Goal: Task Accomplishment & Management: Manage account settings

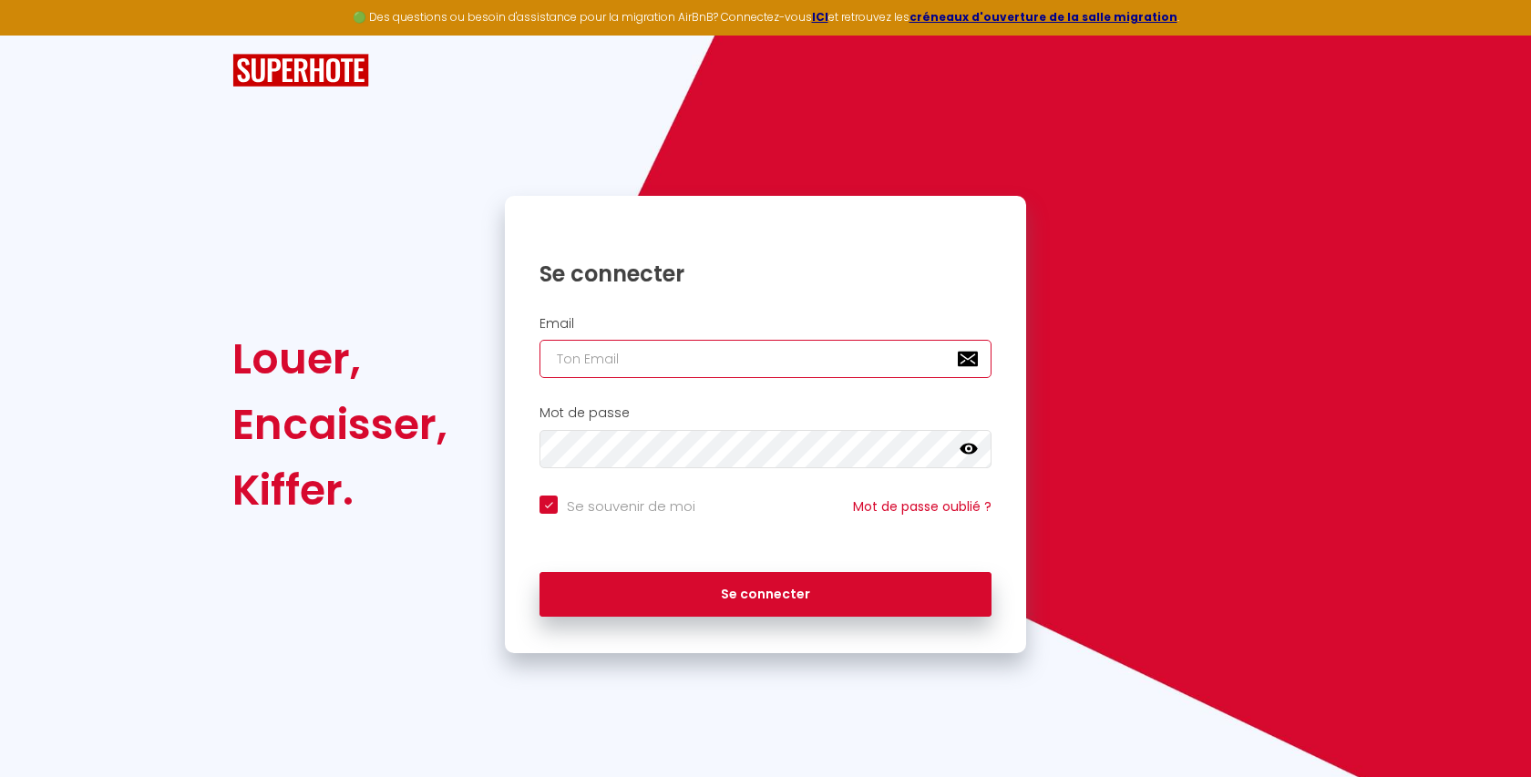
type input "[EMAIL_ADDRESS][DOMAIN_NAME]"
checkbox input "true"
click at [683, 364] on input "[EMAIL_ADDRESS][DOMAIN_NAME]" at bounding box center [765, 359] width 452 height 38
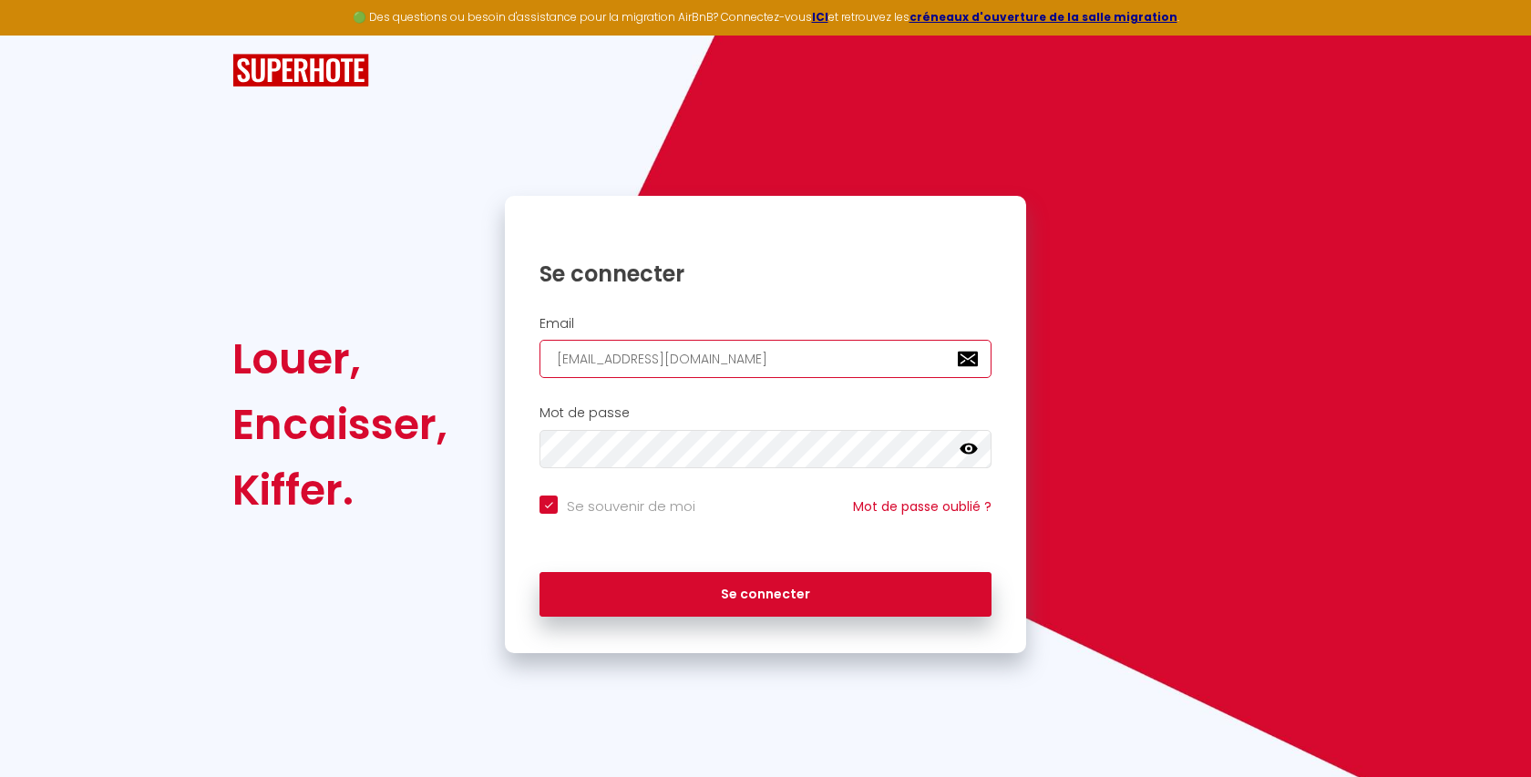
paste input "[EMAIL_ADDRESS]"
type input "[EMAIL_ADDRESS][DOMAIN_NAME]"
checkbox input "true"
type input "[EMAIL_ADDRESS][DOMAIN_NAME]"
click at [663, 567] on div "Se connecter" at bounding box center [765, 590] width 521 height 55
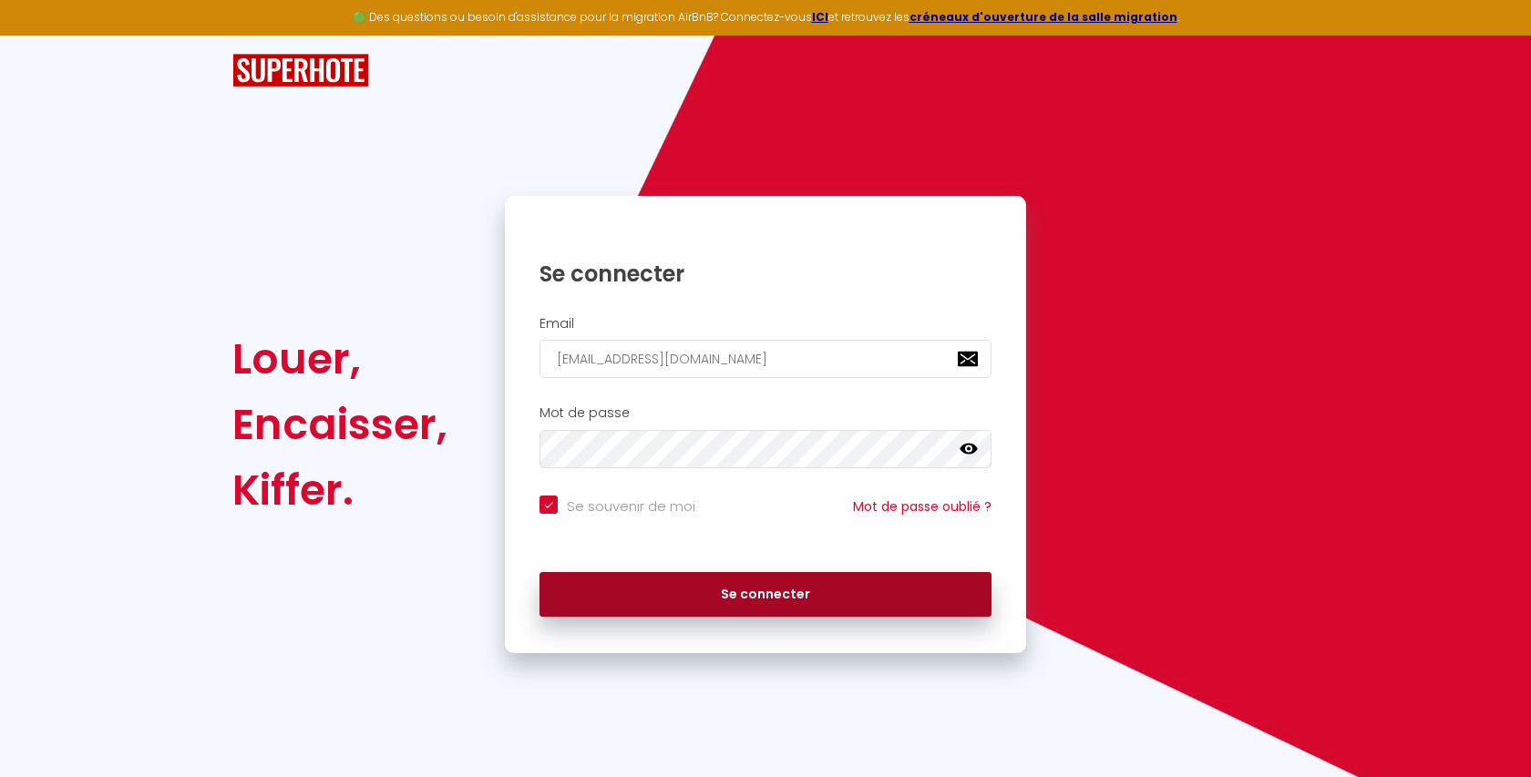
click at [682, 602] on button "Se connecter" at bounding box center [765, 595] width 452 height 46
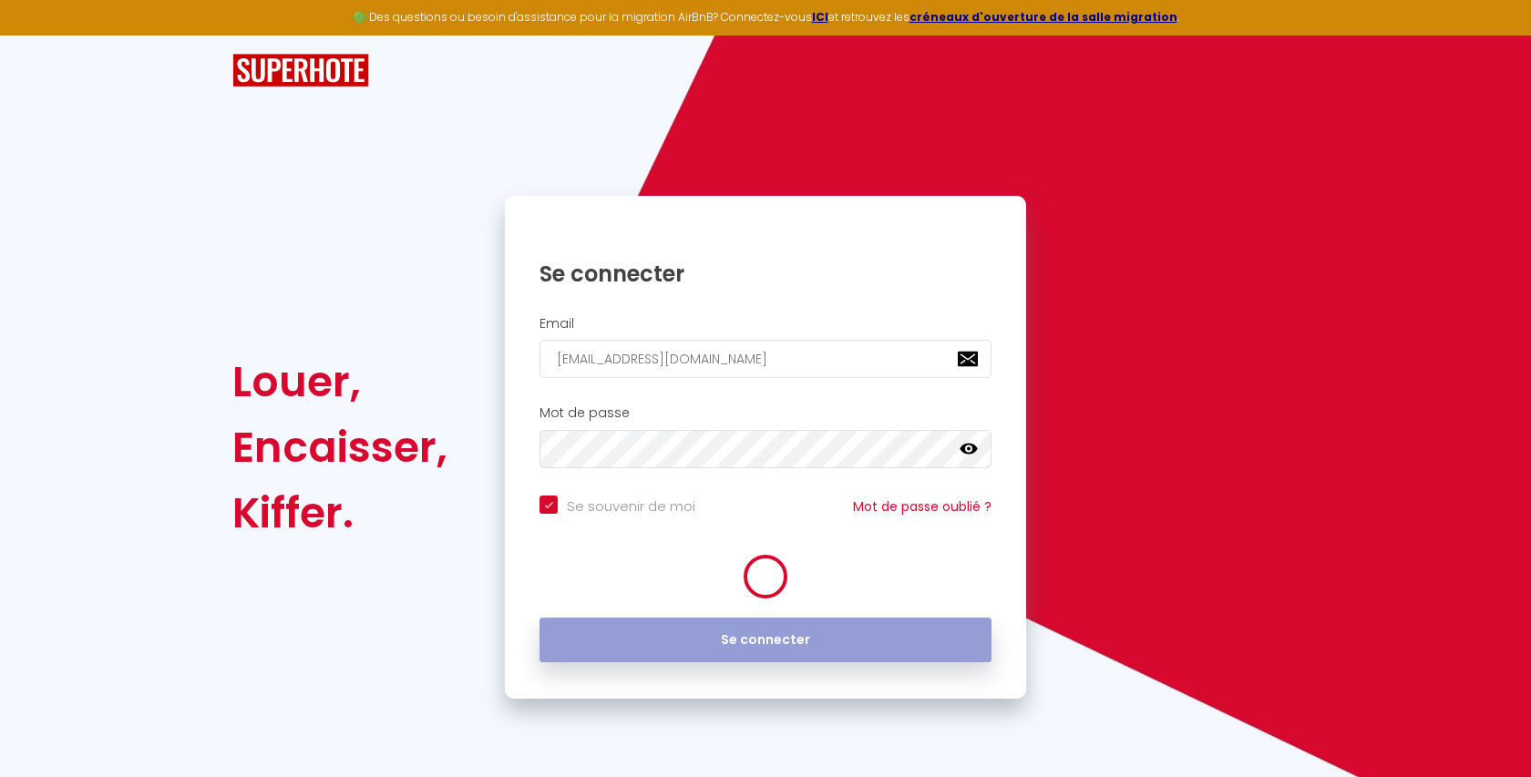
checkbox input "true"
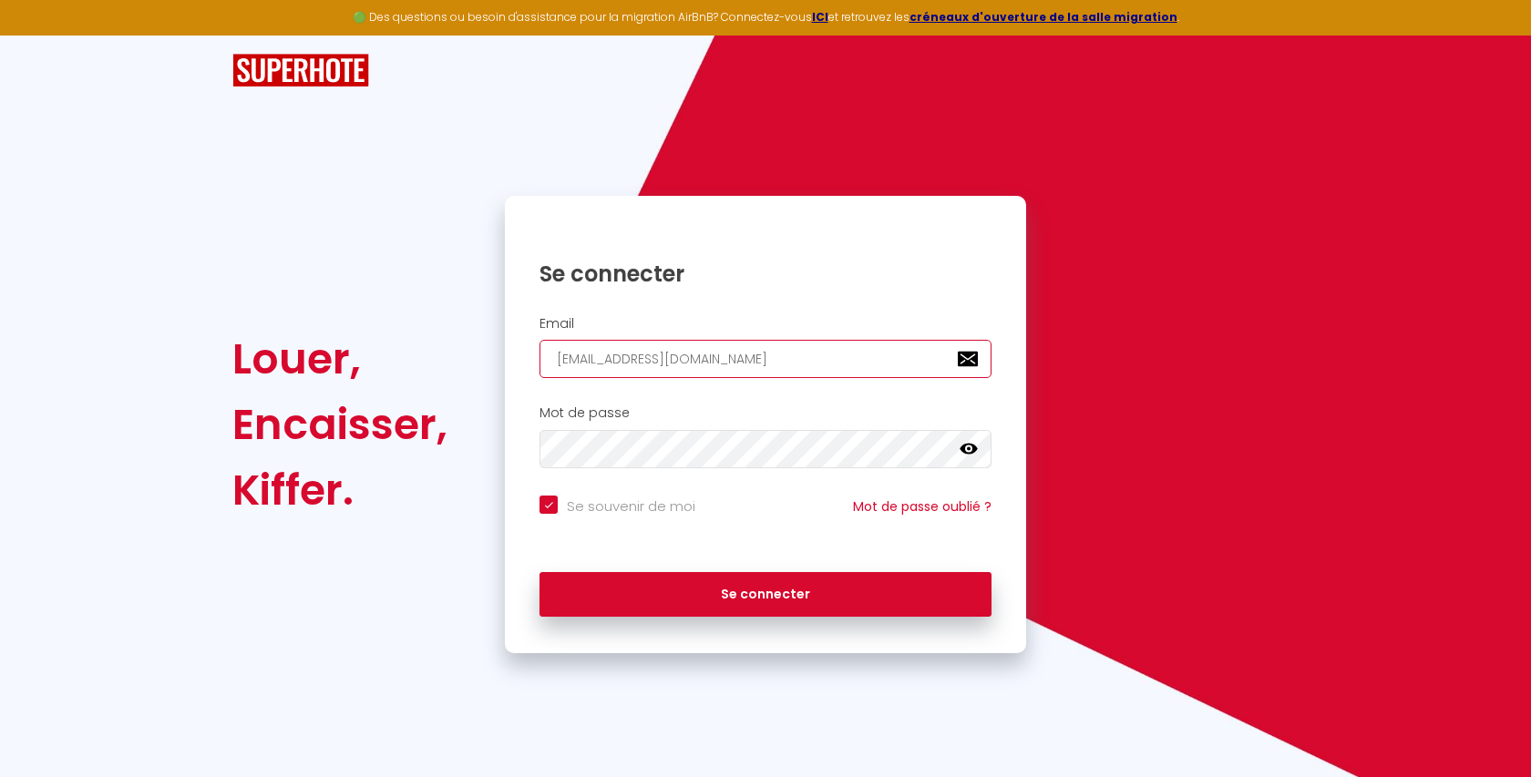
click at [685, 365] on input "[EMAIL_ADDRESS][DOMAIN_NAME]" at bounding box center [765, 359] width 452 height 38
paste input "fr.borel29"
type input "[EMAIL_ADDRESS][DOMAIN_NAME]"
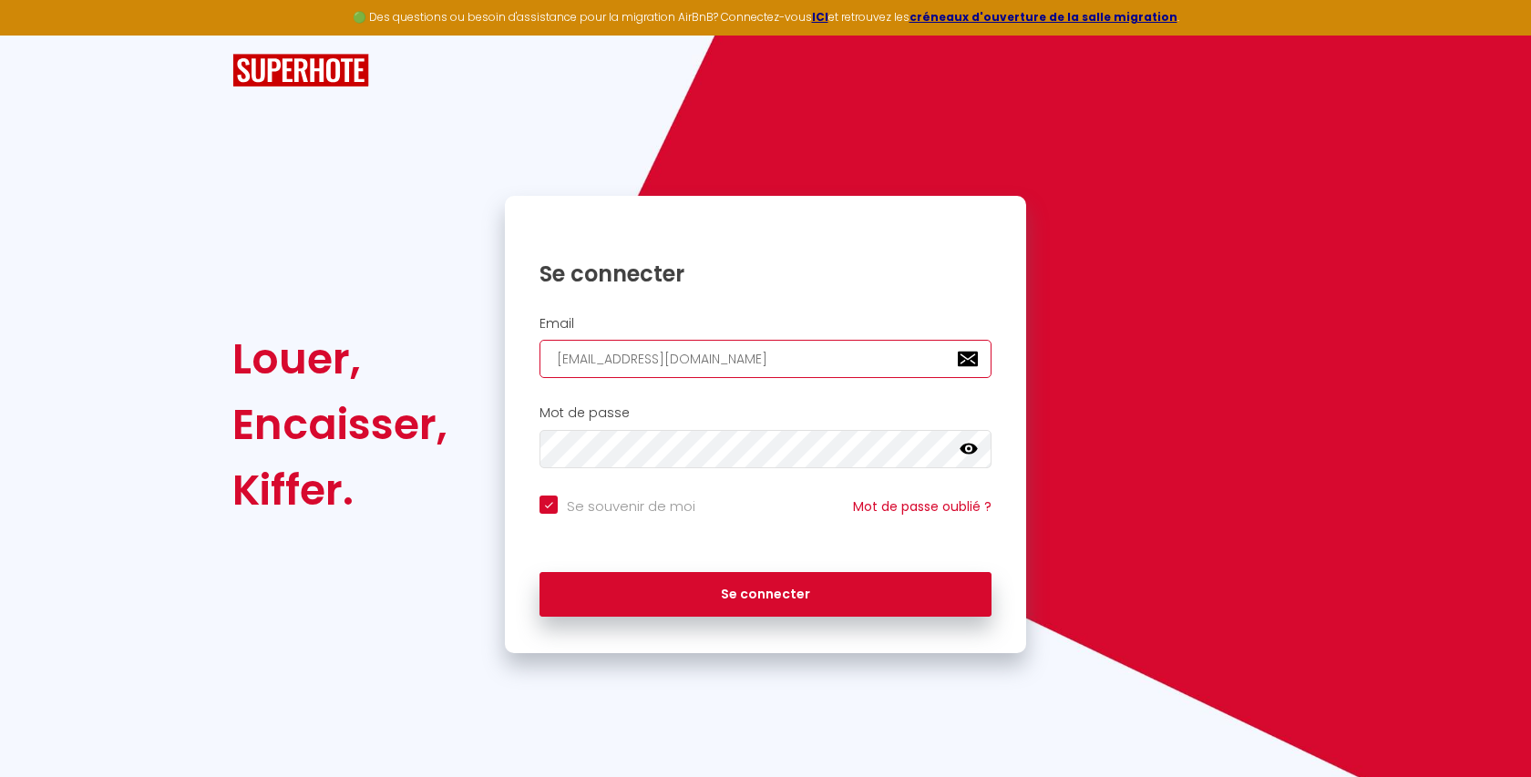
checkbox input "true"
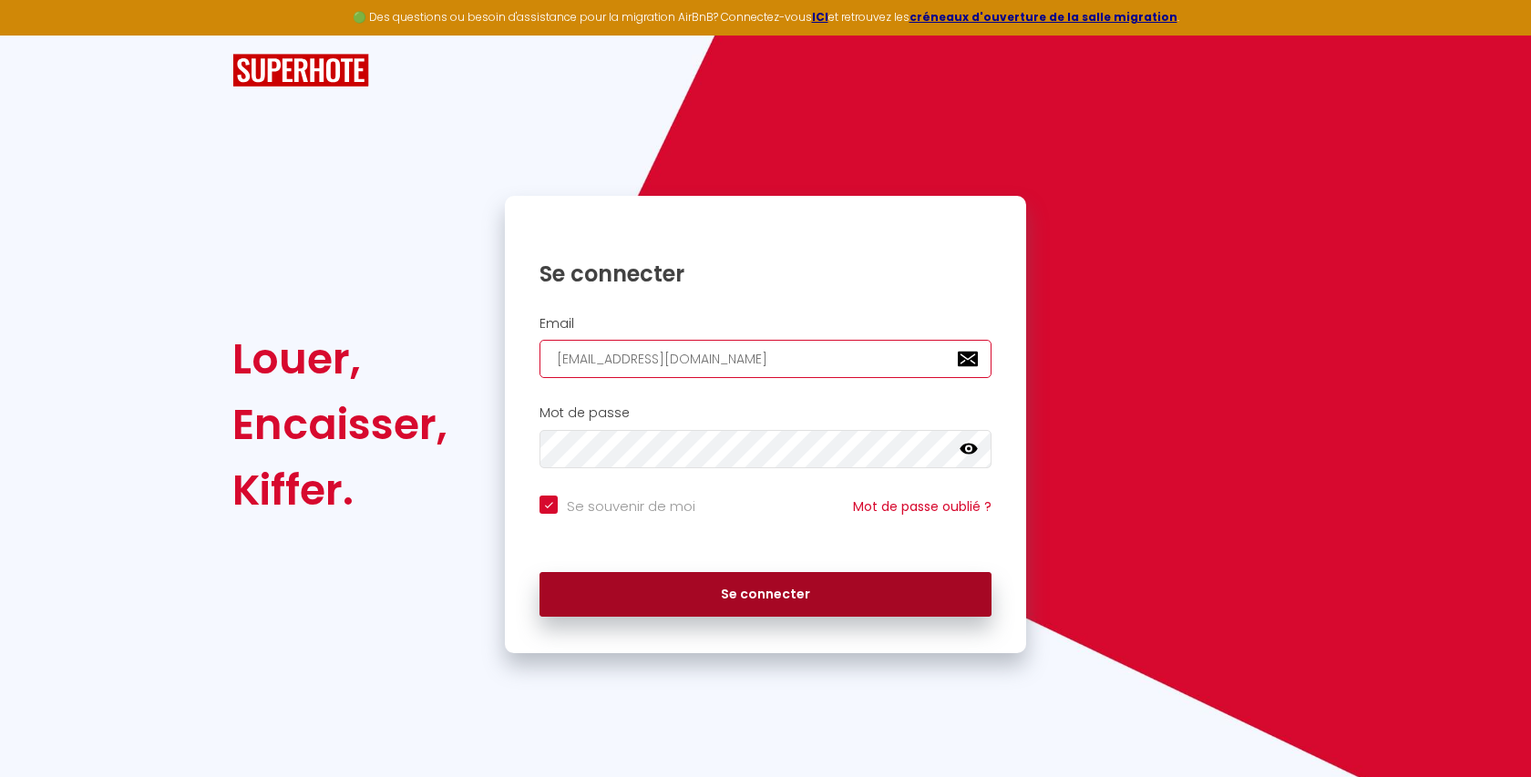
type input "[EMAIL_ADDRESS][DOMAIN_NAME]"
click at [633, 588] on button "Se connecter" at bounding box center [765, 595] width 452 height 46
checkbox input "true"
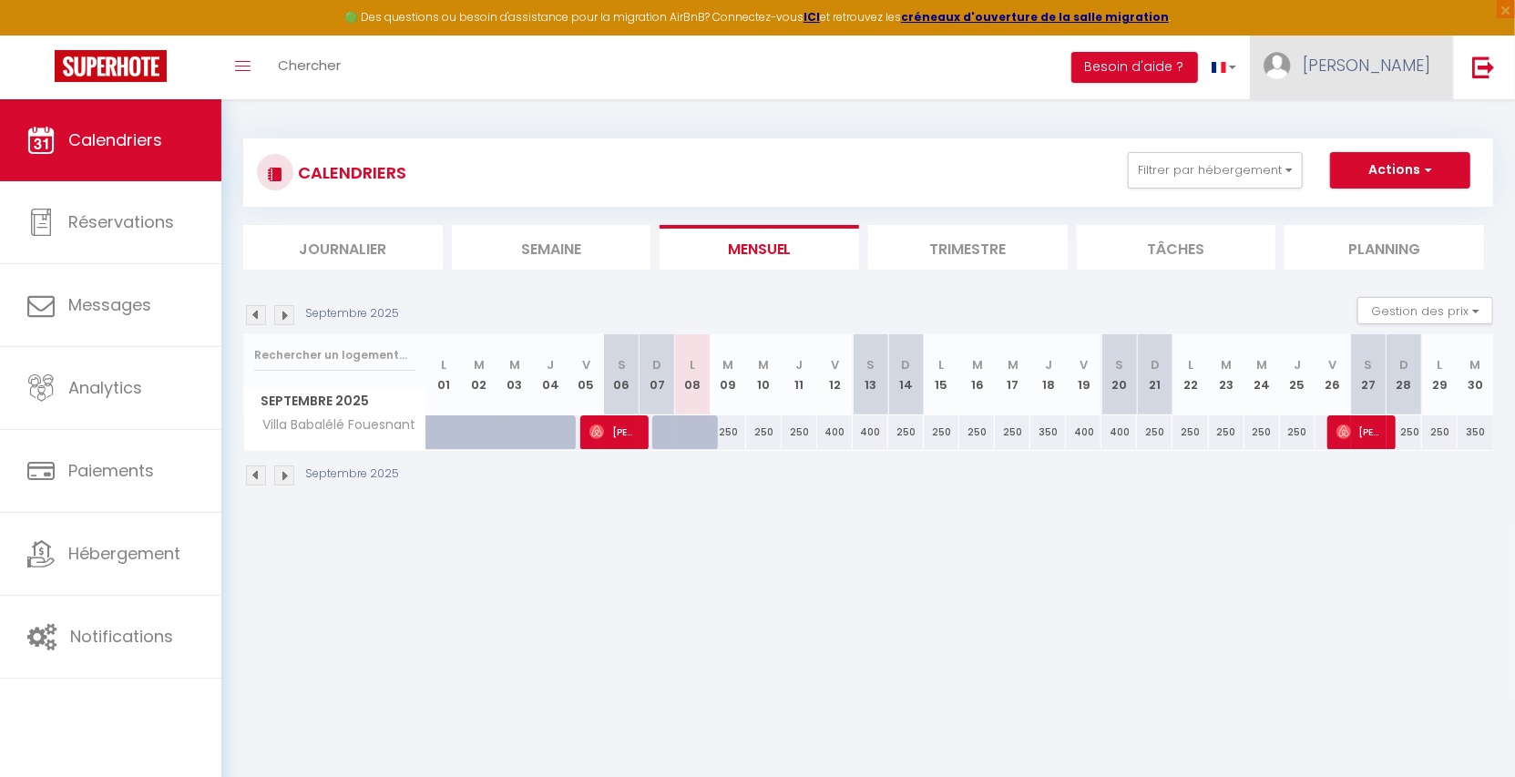
click at [1386, 68] on span "[PERSON_NAME]" at bounding box center [1367, 65] width 128 height 23
click at [1383, 130] on link "Paramètres" at bounding box center [1380, 126] width 135 height 31
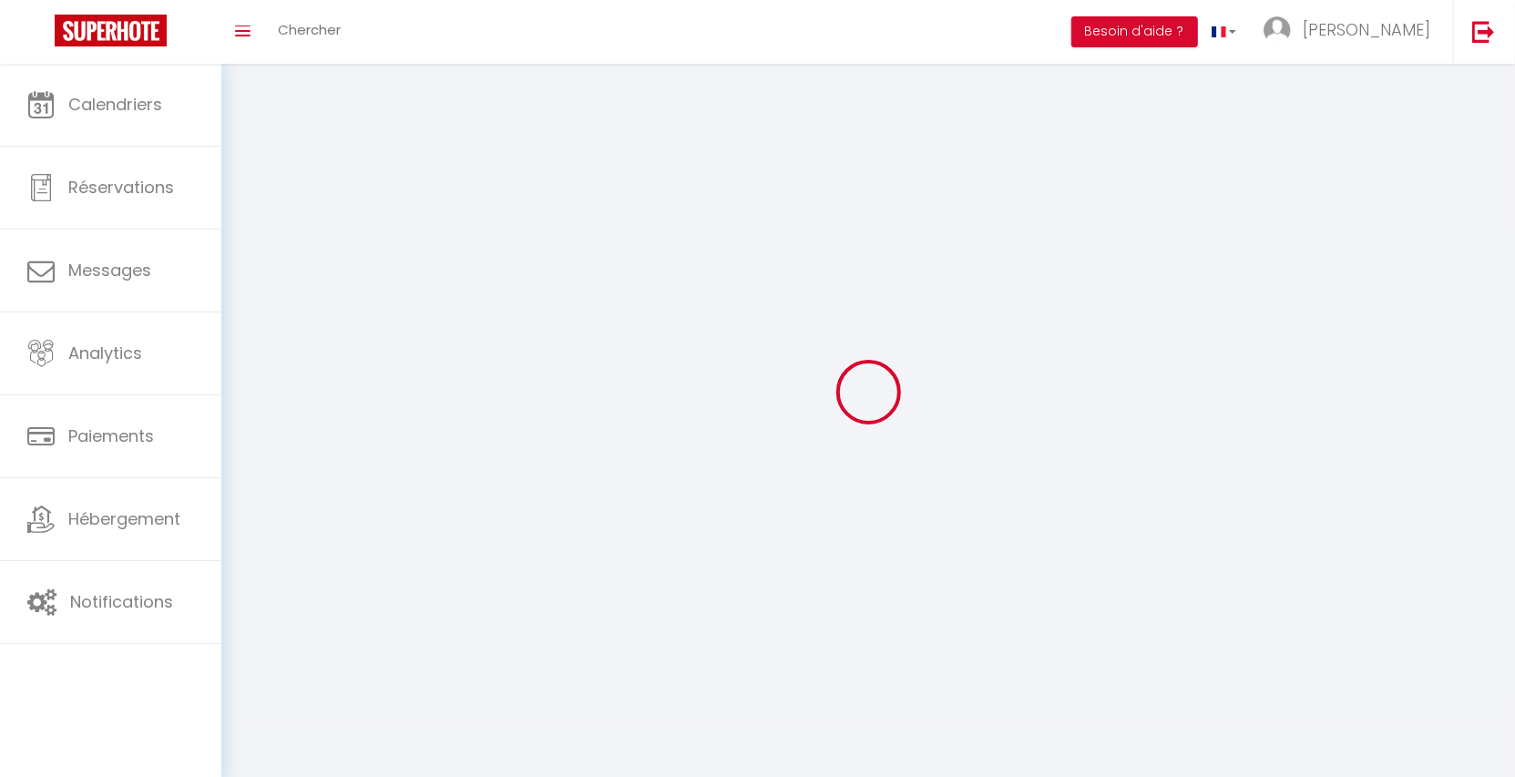
type input "b38S9PRQuHscTG8fAs4pRwWwf"
type input "QAHinKxQGtUT29yUTi496dLaL"
type input "[URL][DOMAIN_NAME]"
select select "28"
select select "fr"
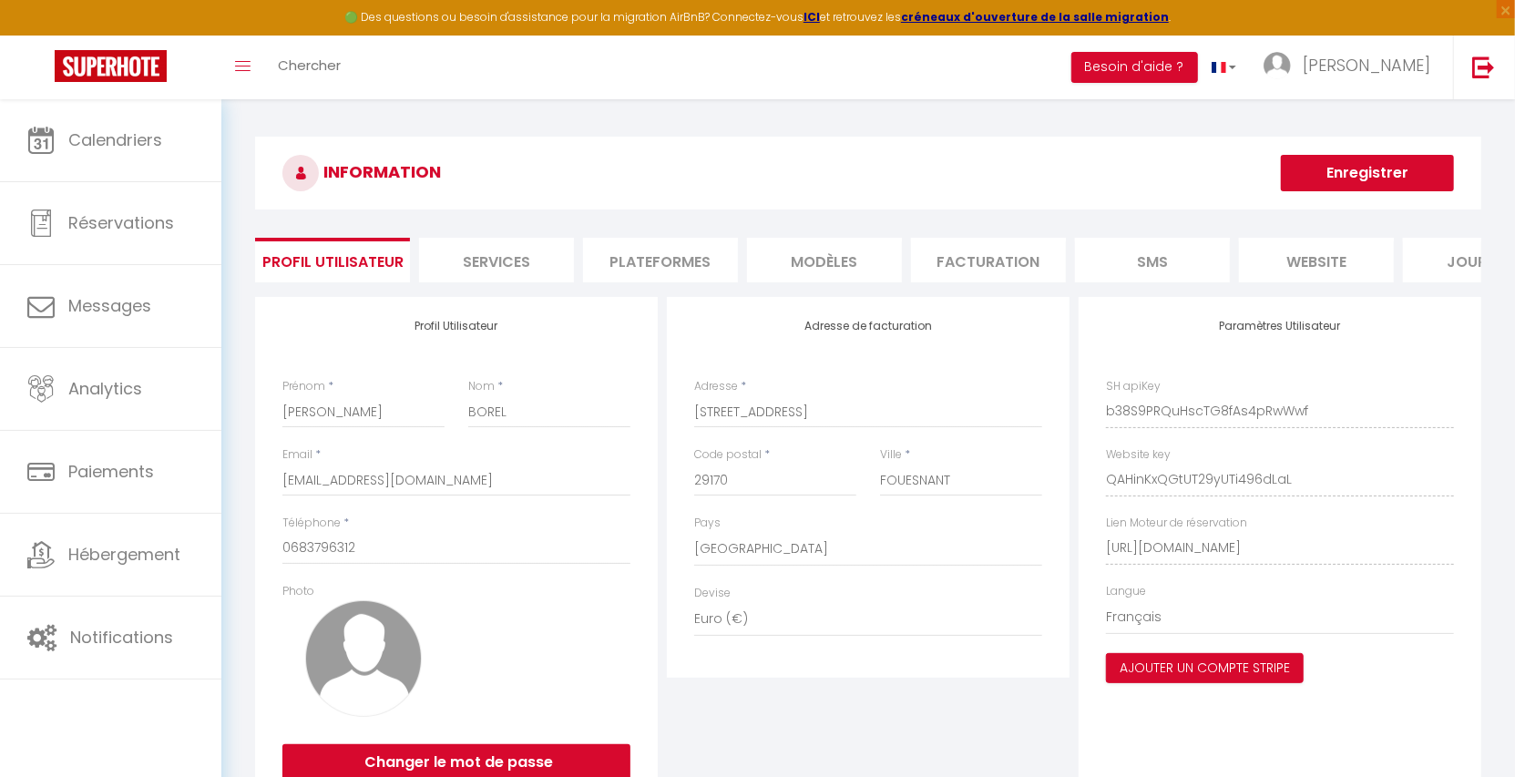
click at [629, 281] on li "Plateformes" at bounding box center [660, 260] width 155 height 45
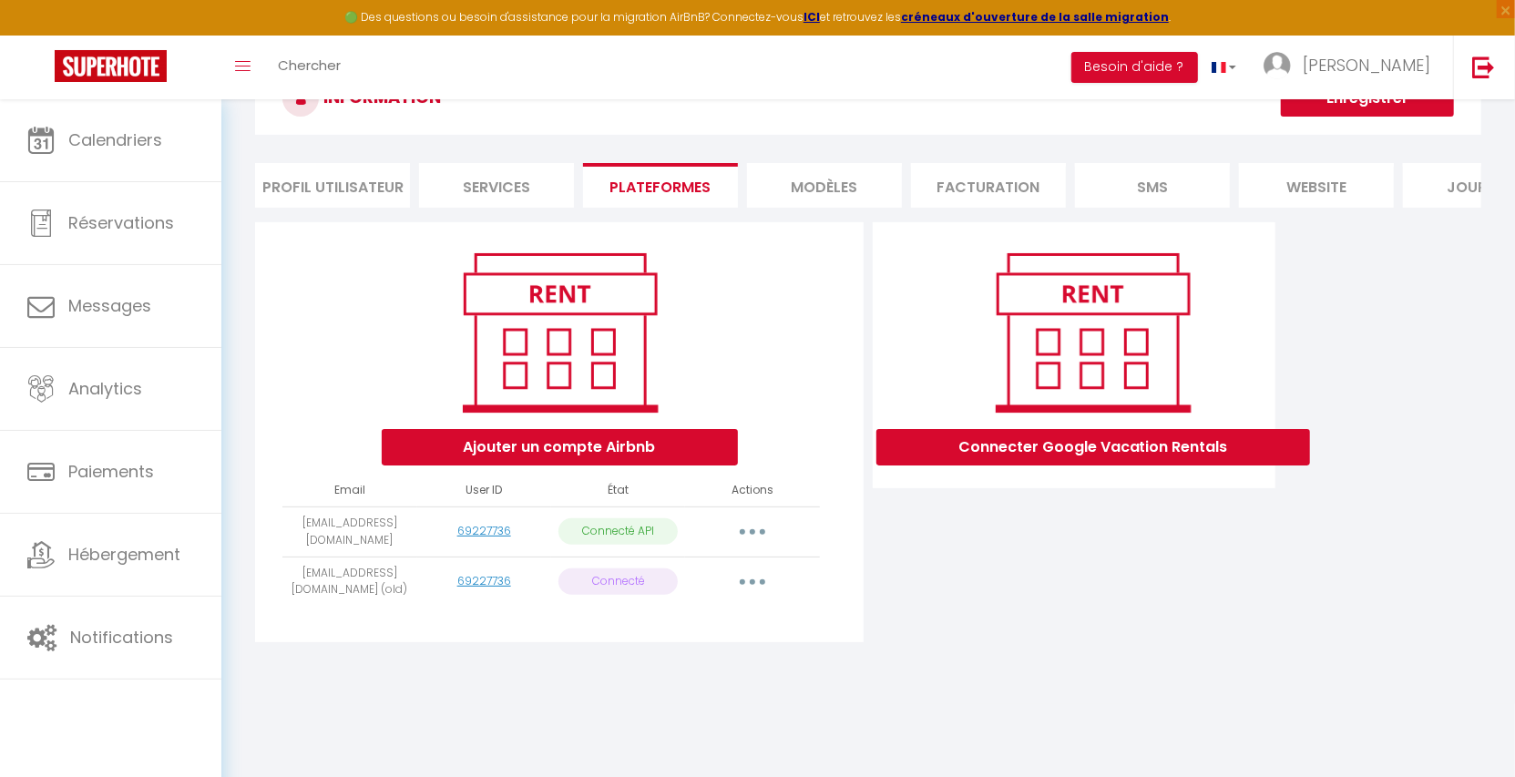
scroll to position [98, 0]
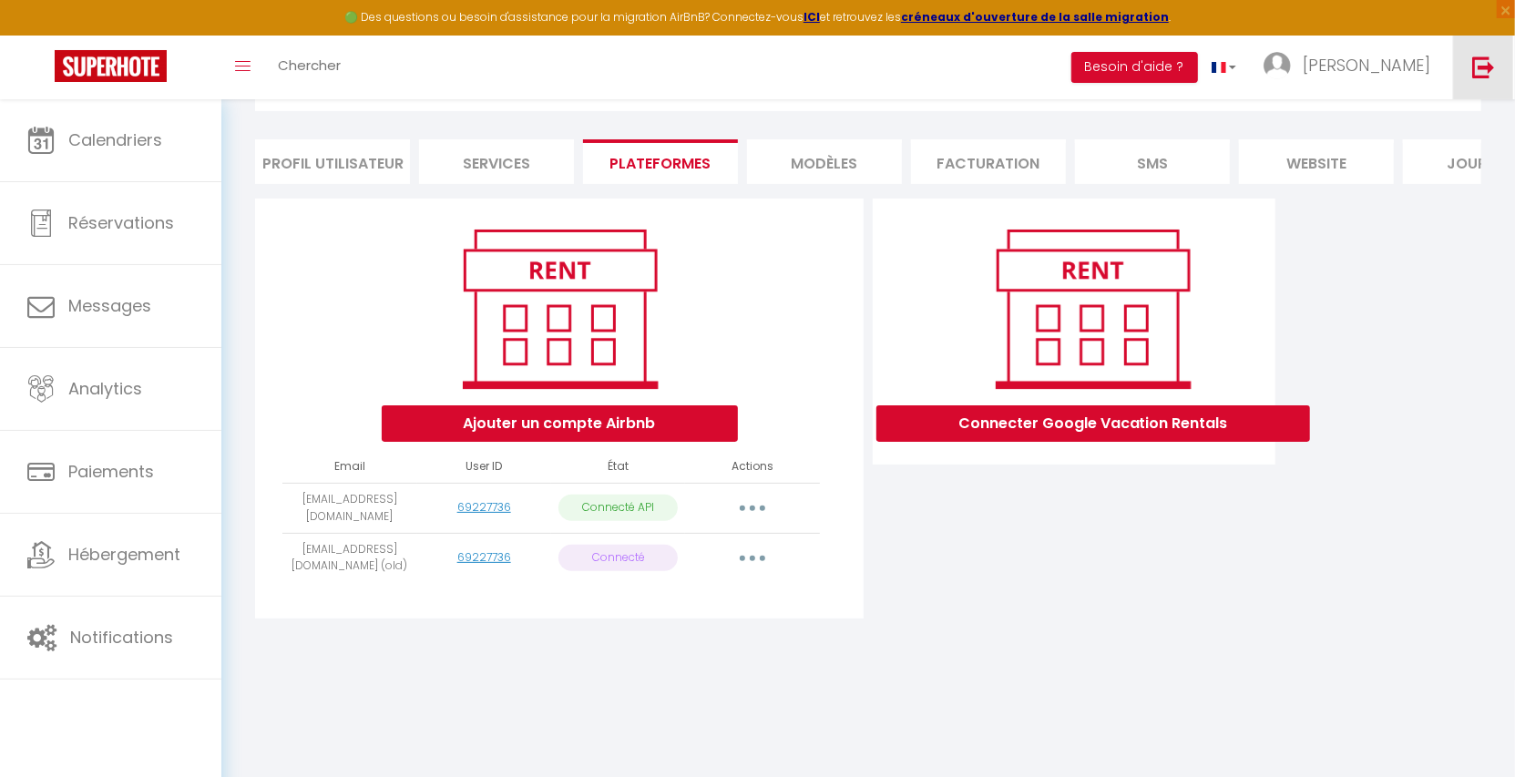
click at [1487, 70] on img at bounding box center [1484, 67] width 23 height 23
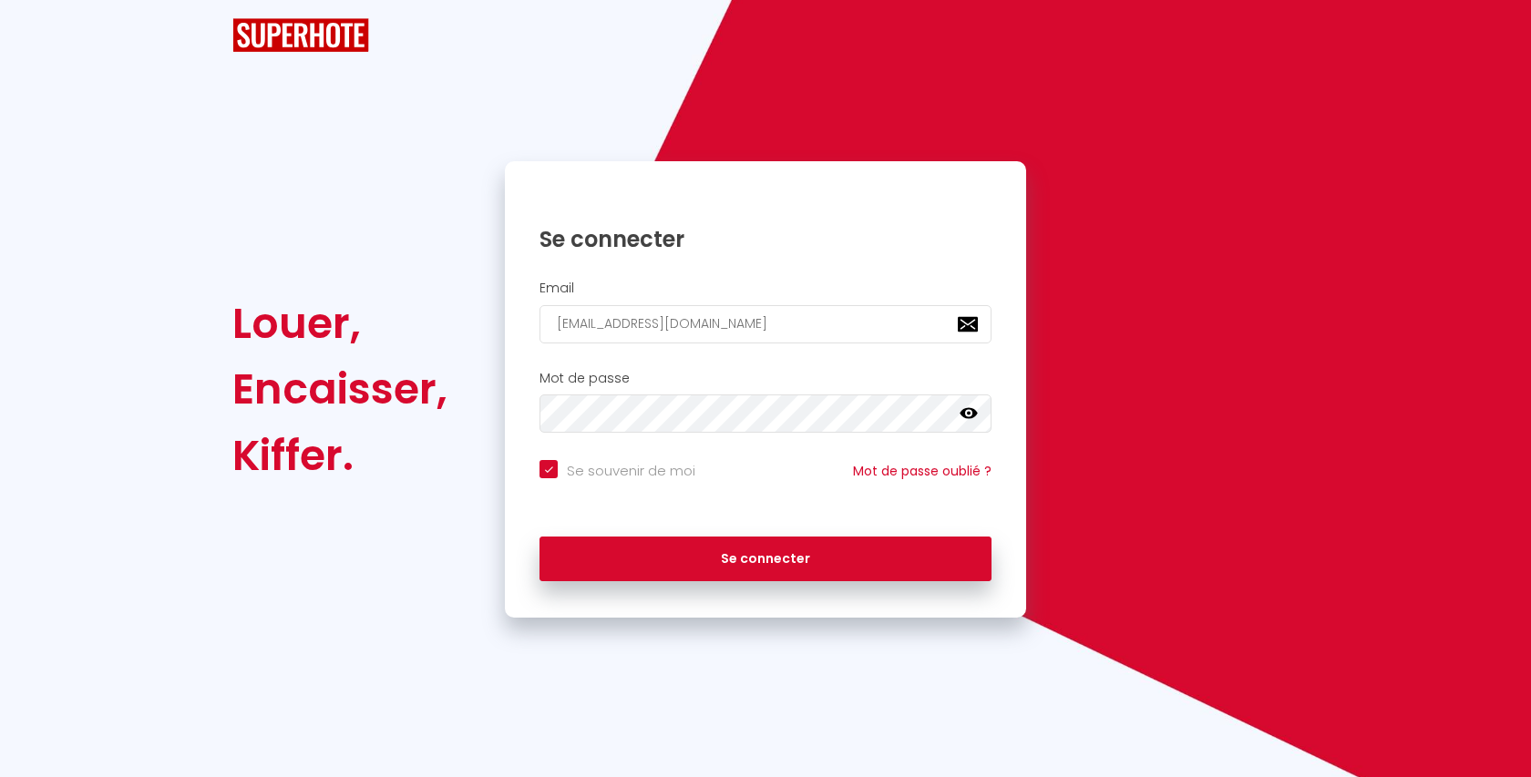
checkbox input "true"
